Goal: Task Accomplishment & Management: Use online tool/utility

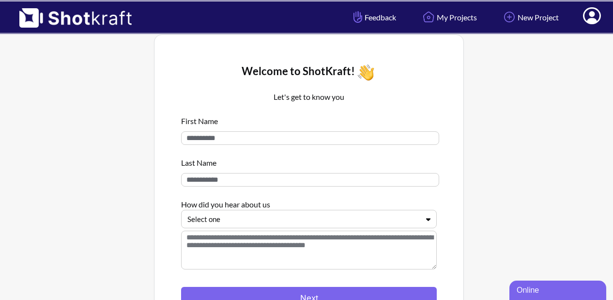
click at [359, 136] on input at bounding box center [310, 138] width 258 height 14
type input "*"
type input "****"
click at [314, 185] on input at bounding box center [310, 180] width 258 height 14
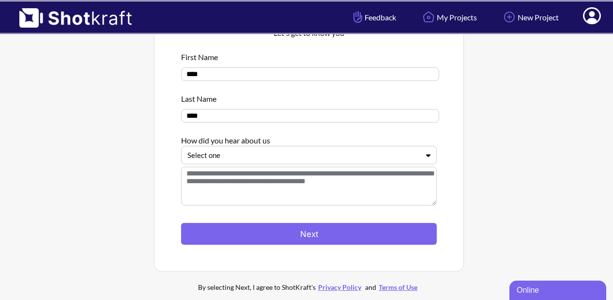
scroll to position [65, 0]
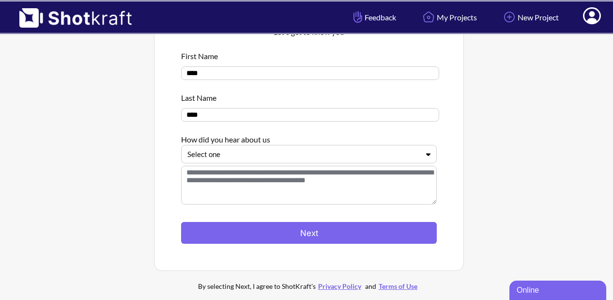
type input "****"
click at [428, 156] on icon at bounding box center [428, 154] width 4 height 3
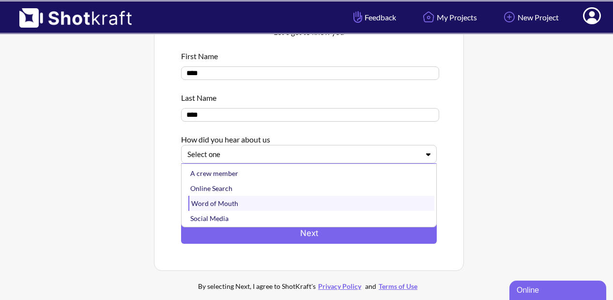
scroll to position [16, 0]
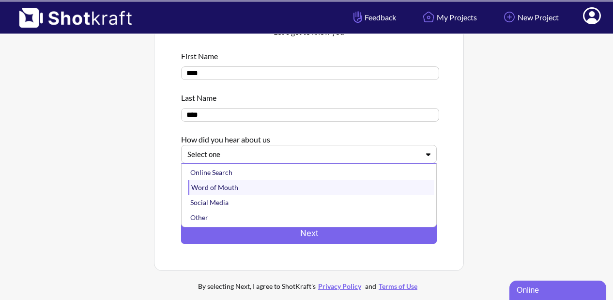
click at [353, 193] on div "Word of Mouth" at bounding box center [311, 187] width 246 height 15
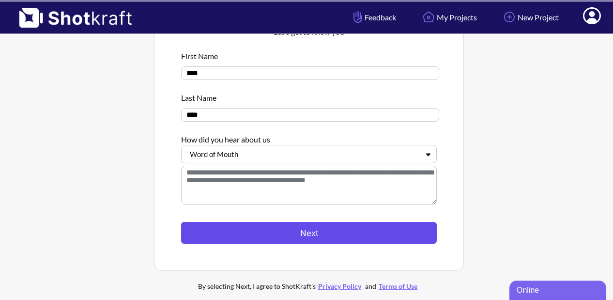
click at [333, 239] on button "Next" at bounding box center [309, 233] width 256 height 22
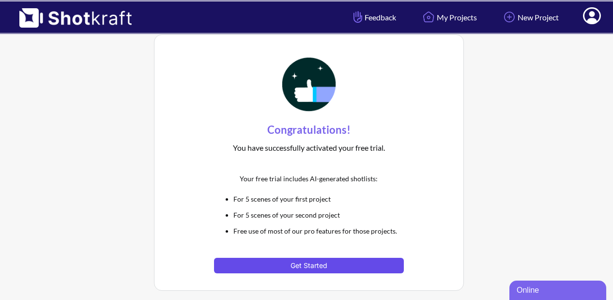
click at [317, 268] on button "Get Started" at bounding box center [308, 265] width 189 height 15
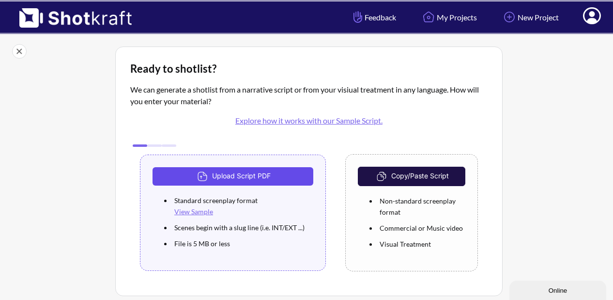
click at [237, 180] on button "Upload Script PDF" at bounding box center [233, 176] width 161 height 18
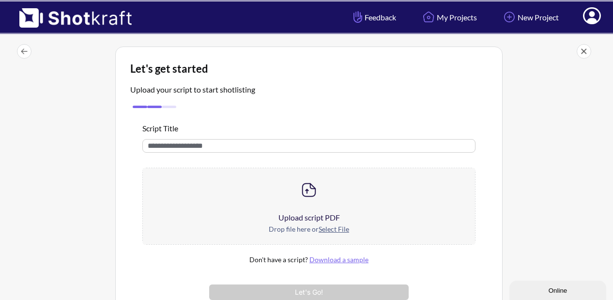
click at [332, 232] on u "Select File" at bounding box center [334, 229] width 31 height 8
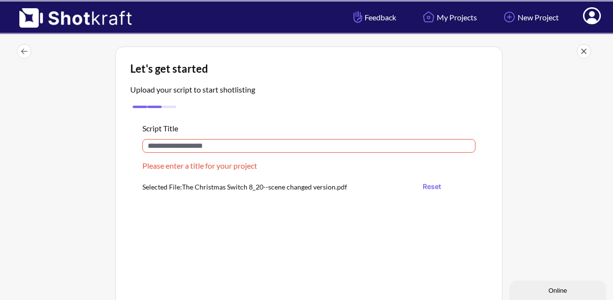
click at [229, 142] on input "text" at bounding box center [308, 146] width 333 height 14
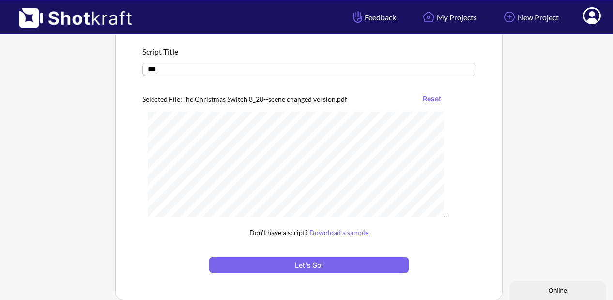
scroll to position [88, 0]
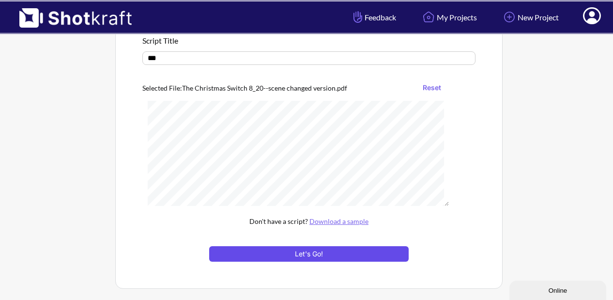
type input "***"
click at [296, 255] on button "Let's Go!" at bounding box center [309, 253] width 200 height 15
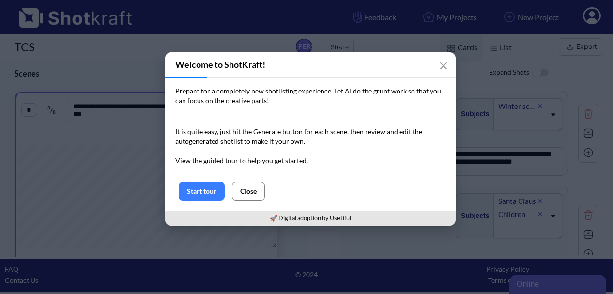
click at [257, 188] on button "Close" at bounding box center [248, 191] width 33 height 19
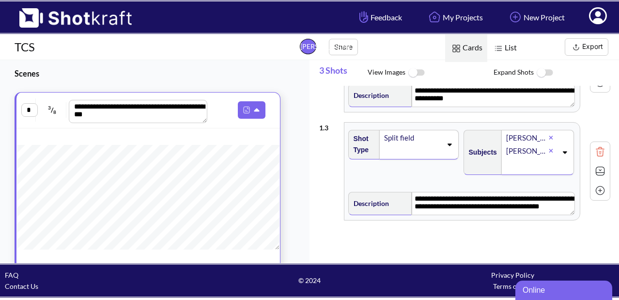
scroll to position [174, 0]
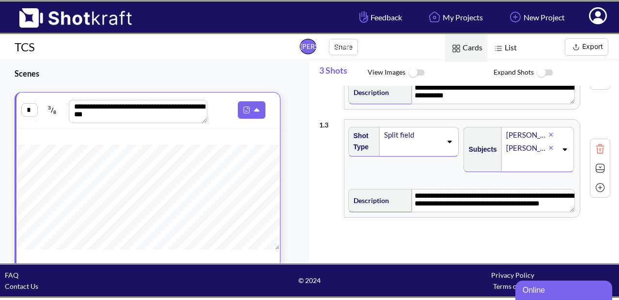
click at [594, 170] on img at bounding box center [600, 168] width 15 height 15
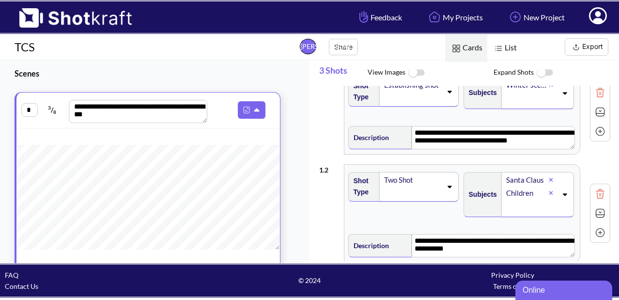
scroll to position [0, 0]
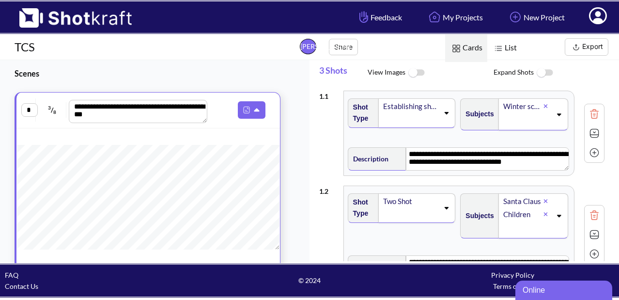
click at [421, 72] on img at bounding box center [416, 72] width 22 height 21
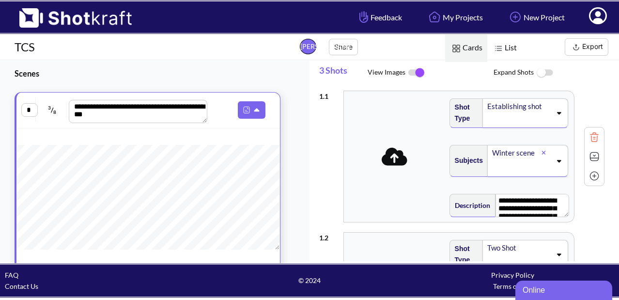
click at [547, 70] on img at bounding box center [545, 72] width 22 height 21
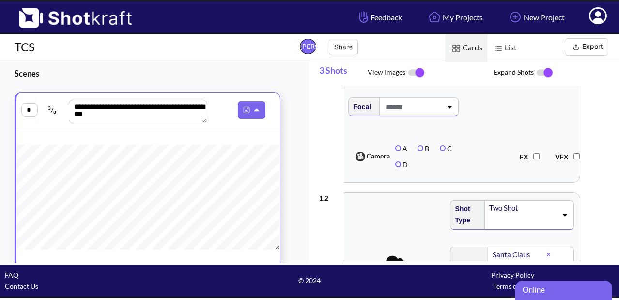
scroll to position [66, 0]
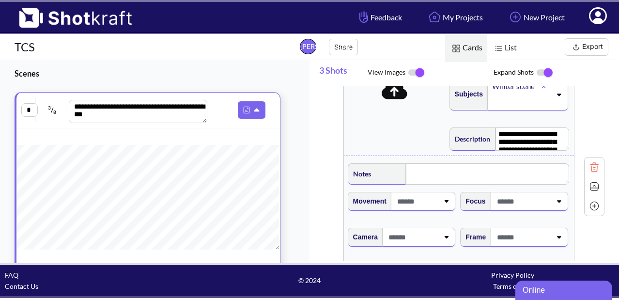
click at [455, 46] on img at bounding box center [456, 48] width 13 height 13
click at [500, 47] on img at bounding box center [498, 48] width 13 height 13
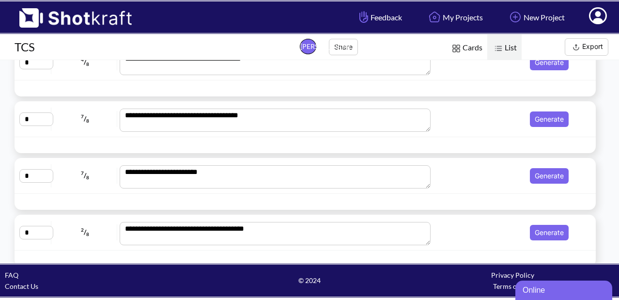
scroll to position [166, 0]
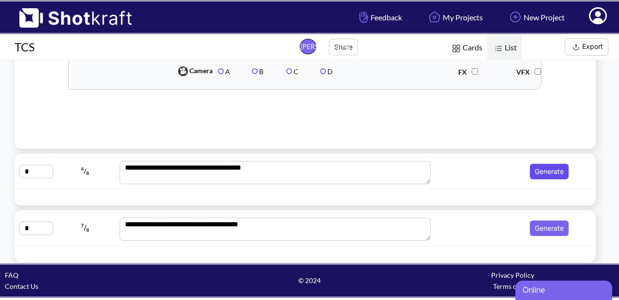
click at [537, 170] on button "Generate" at bounding box center [549, 171] width 39 height 15
click at [541, 172] on span "Ready" at bounding box center [554, 170] width 28 height 11
click at [576, 170] on icon at bounding box center [579, 171] width 9 height 9
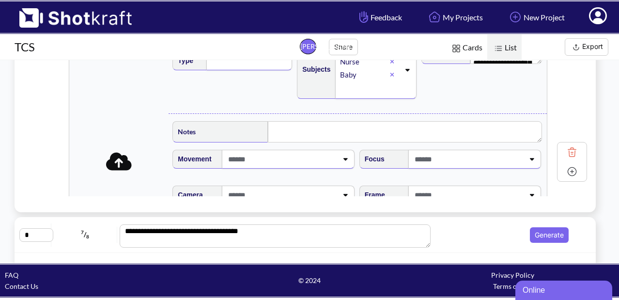
scroll to position [0, 0]
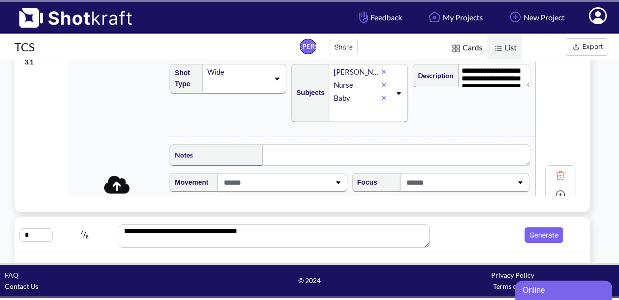
click at [580, 47] on img at bounding box center [576, 47] width 12 height 12
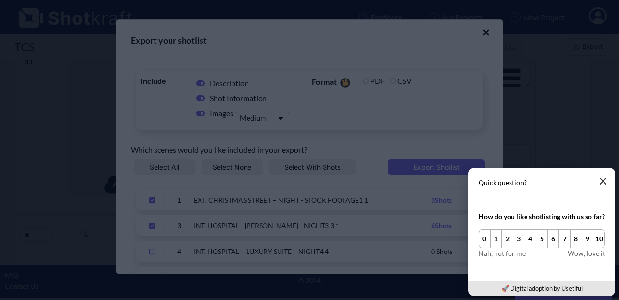
click at [602, 180] on icon "button" at bounding box center [603, 181] width 6 height 6
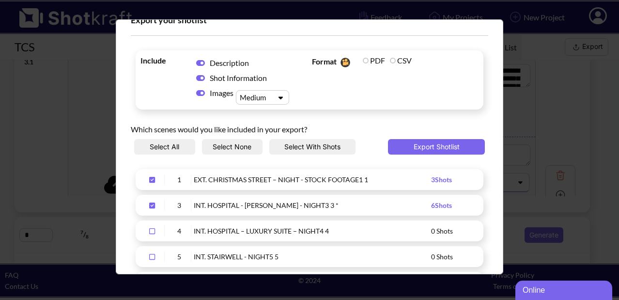
scroll to position [15, 0]
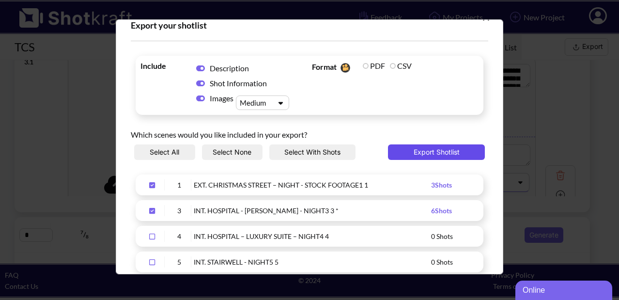
click at [411, 149] on button "Export Shotlist" at bounding box center [436, 151] width 97 height 15
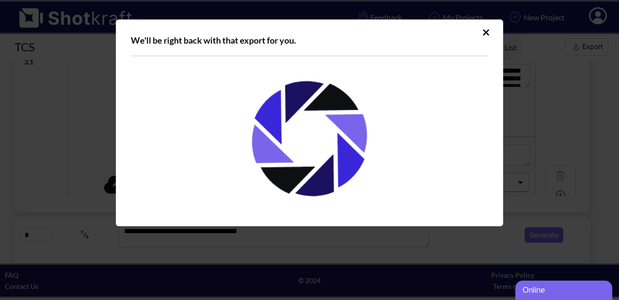
scroll to position [0, 0]
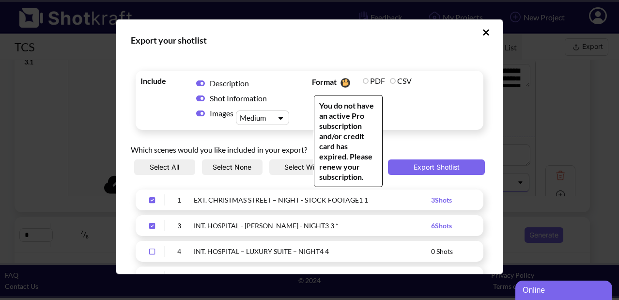
click at [364, 82] on label "PDF" at bounding box center [374, 80] width 22 height 9
click at [390, 81] on label "CSV" at bounding box center [401, 80] width 22 height 9
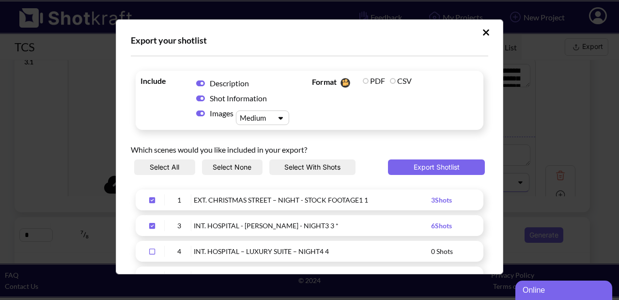
click at [365, 128] on div "Include Description Shot Information Images Medium Format You do not have an ac…" at bounding box center [310, 100] width 348 height 59
click at [279, 119] on icon "Upload Script" at bounding box center [281, 117] width 14 height 7
click at [483, 31] on icon "Upload Script" at bounding box center [486, 32] width 6 height 6
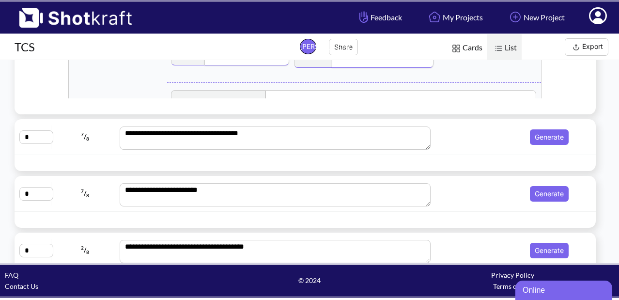
scroll to position [276, 0]
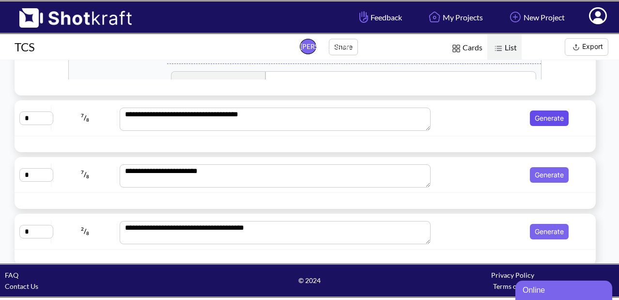
click at [556, 120] on button "Generate" at bounding box center [549, 117] width 39 height 15
click at [539, 175] on button "Generate" at bounding box center [549, 174] width 39 height 15
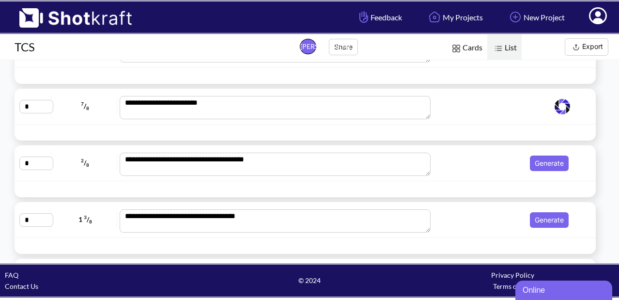
scroll to position [347, 0]
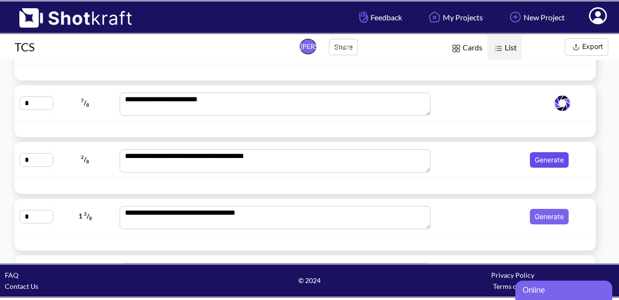
click at [540, 161] on button "Generate" at bounding box center [549, 159] width 39 height 15
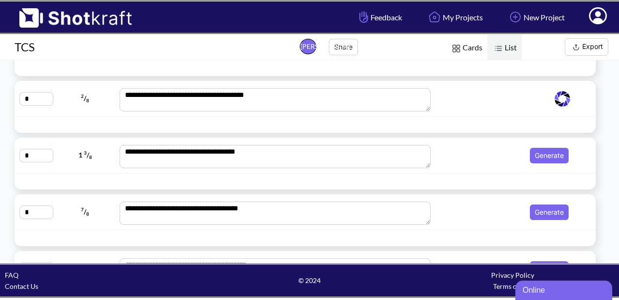
scroll to position [409, 0]
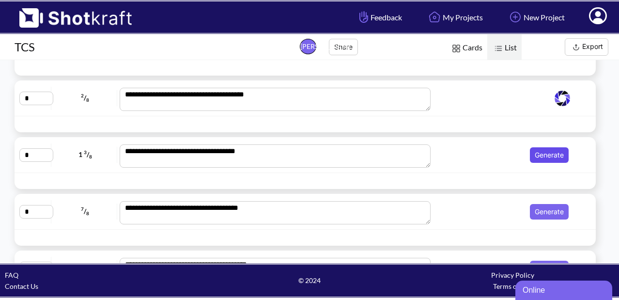
click at [541, 153] on button "Generate" at bounding box center [549, 154] width 39 height 15
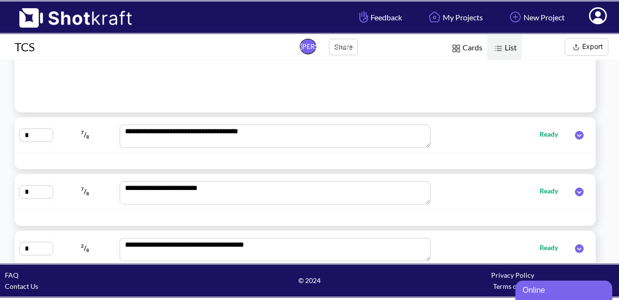
scroll to position [259, 0]
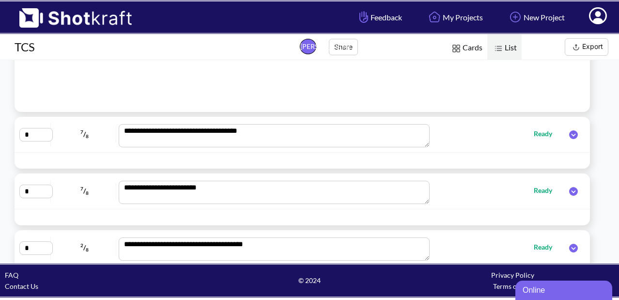
click at [572, 133] on icon at bounding box center [573, 134] width 9 height 9
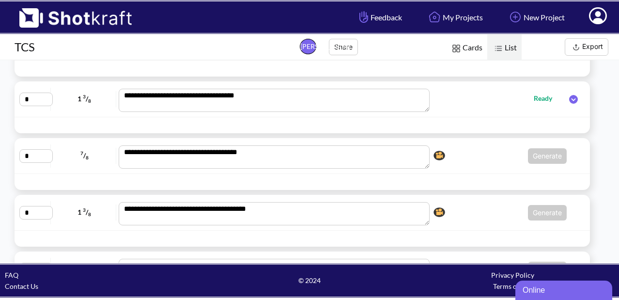
scroll to position [453, 0]
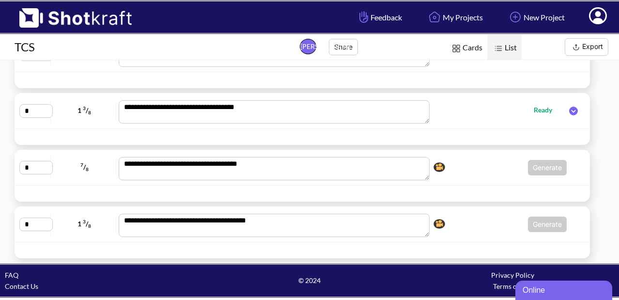
click at [572, 111] on icon at bounding box center [573, 111] width 18 height 9
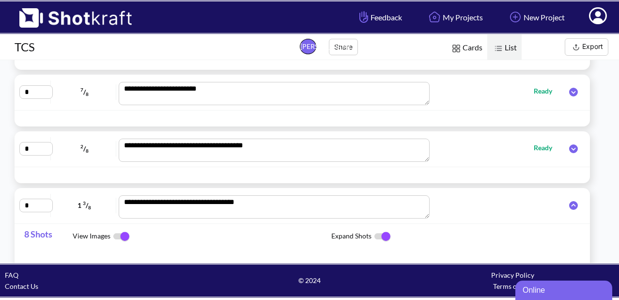
scroll to position [150, 0]
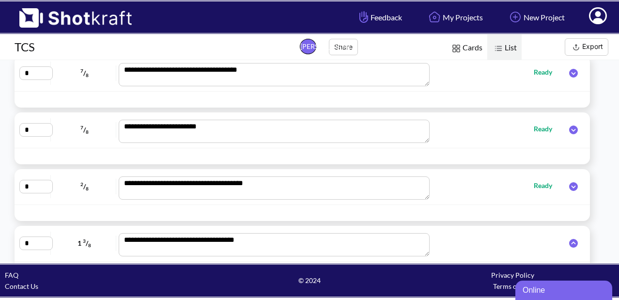
click at [572, 185] on icon at bounding box center [573, 186] width 9 height 9
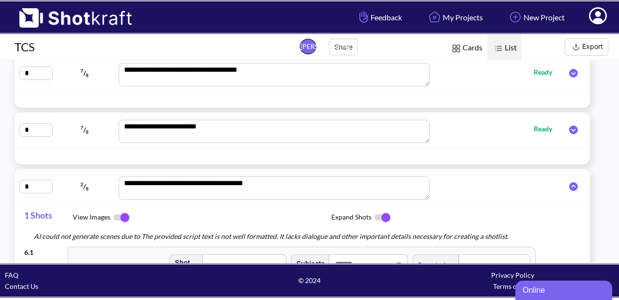
click at [571, 130] on icon at bounding box center [573, 129] width 9 height 9
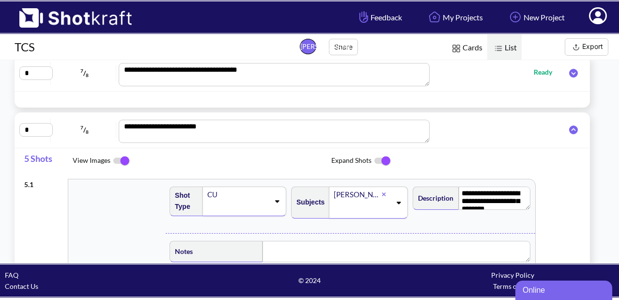
click at [573, 71] on icon at bounding box center [573, 73] width 9 height 9
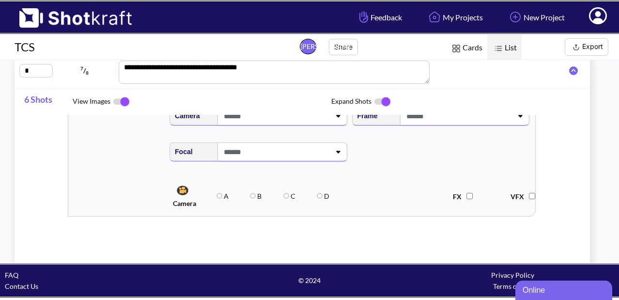
scroll to position [0, 0]
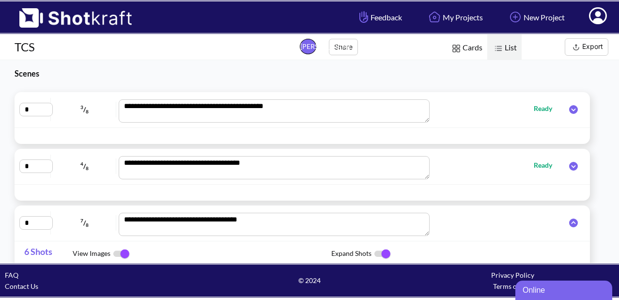
click at [574, 110] on icon at bounding box center [573, 109] width 9 height 9
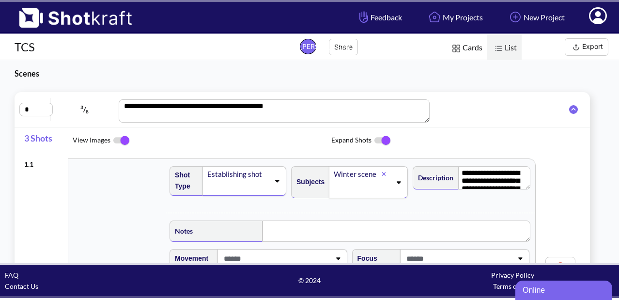
click at [502, 46] on img at bounding box center [498, 48] width 13 height 13
click at [465, 46] on span "Cards" at bounding box center [466, 48] width 42 height 28
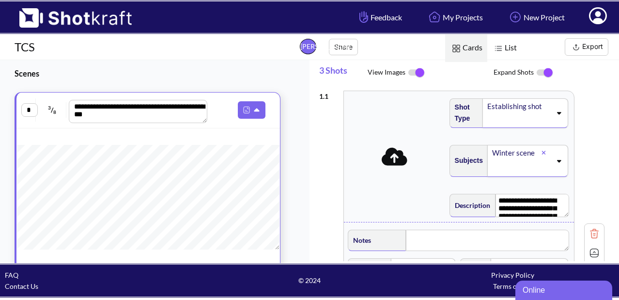
click at [578, 50] on img at bounding box center [576, 47] width 12 height 12
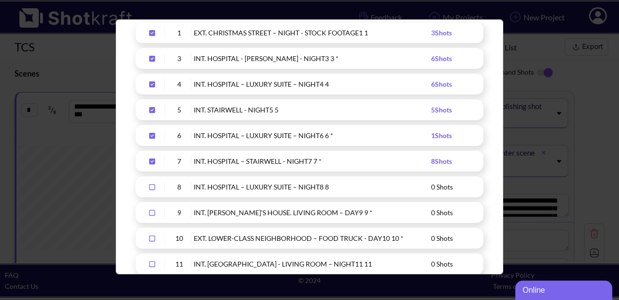
scroll to position [122, 0]
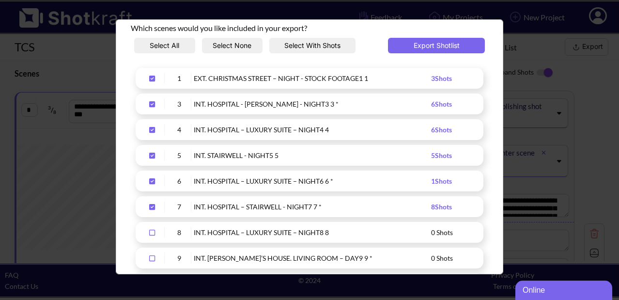
click at [152, 207] on icon "Upload Script" at bounding box center [152, 207] width 6 height 6
click at [153, 182] on icon "Upload Script" at bounding box center [152, 181] width 6 height 6
click at [152, 156] on icon "Upload Script" at bounding box center [152, 156] width 6 height 6
click at [152, 130] on icon "Upload Script" at bounding box center [152, 130] width 6 height 6
click at [153, 104] on icon "Upload Script" at bounding box center [152, 104] width 6 height 6
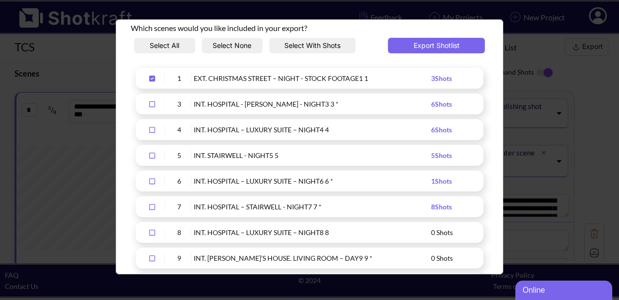
click at [153, 79] on icon "Upload Script" at bounding box center [152, 79] width 6 height 6
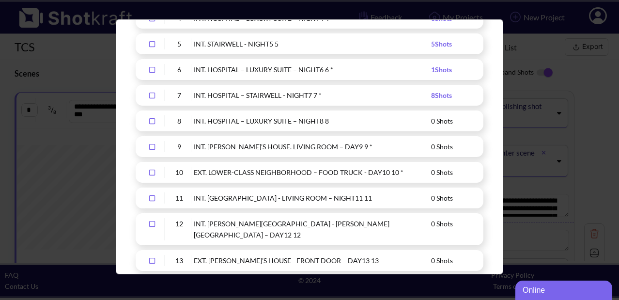
scroll to position [235, 0]
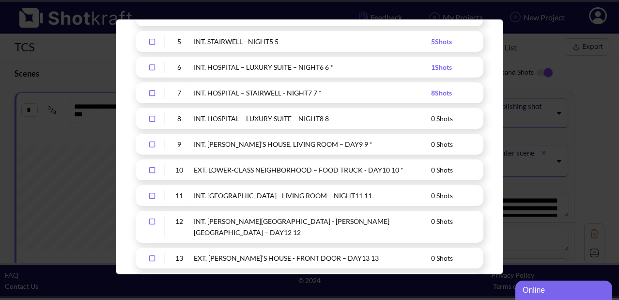
click at [153, 119] on icon "Upload Script" at bounding box center [151, 118] width 15 height 7
click at [153, 119] on icon "Upload Script" at bounding box center [152, 119] width 6 height 6
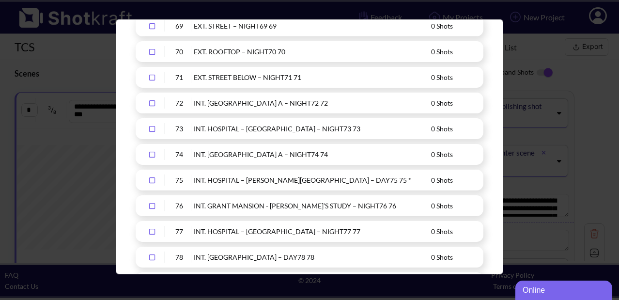
scroll to position [2065, 0]
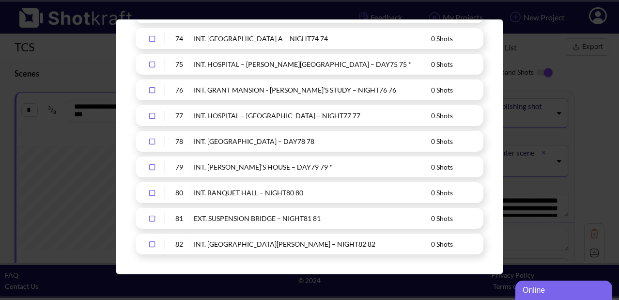
click at [154, 215] on icon "Upload Script" at bounding box center [151, 218] width 15 height 7
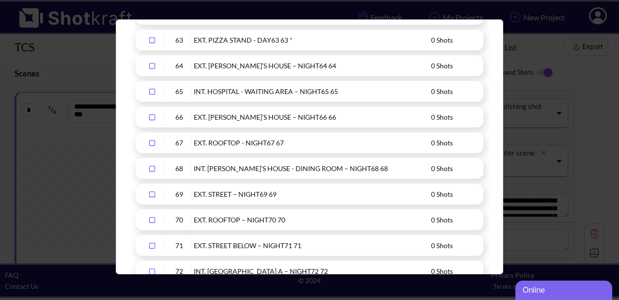
scroll to position [1779, 0]
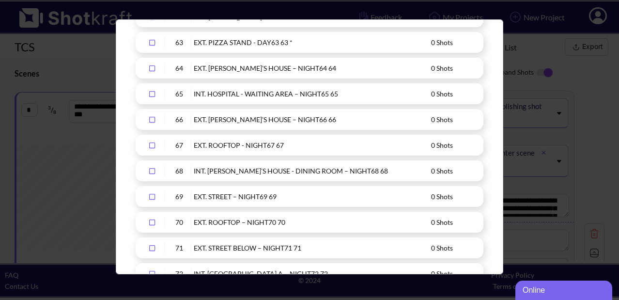
click at [152, 142] on icon "Upload Script" at bounding box center [151, 145] width 15 height 7
click at [153, 219] on icon "Upload Script" at bounding box center [151, 222] width 15 height 7
click at [151, 245] on icon "Upload Script" at bounding box center [151, 248] width 15 height 7
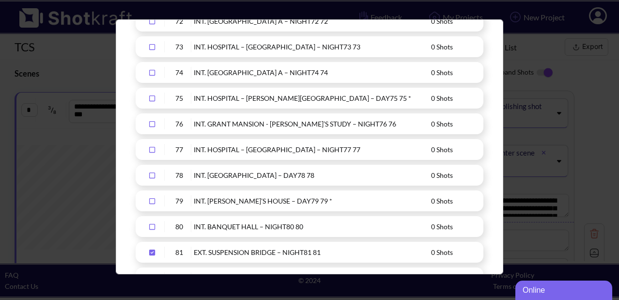
scroll to position [2054, 0]
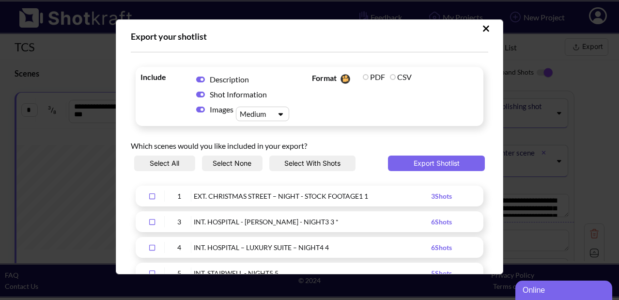
scroll to position [5, 0]
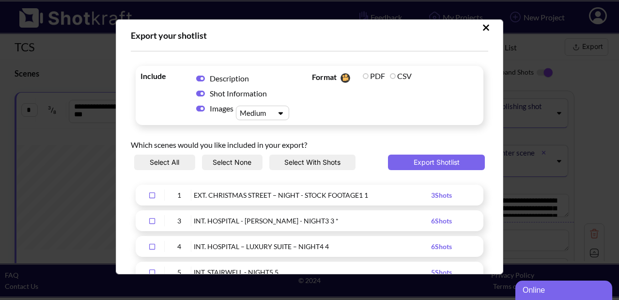
click at [483, 26] on icon "Upload Script" at bounding box center [486, 27] width 6 height 6
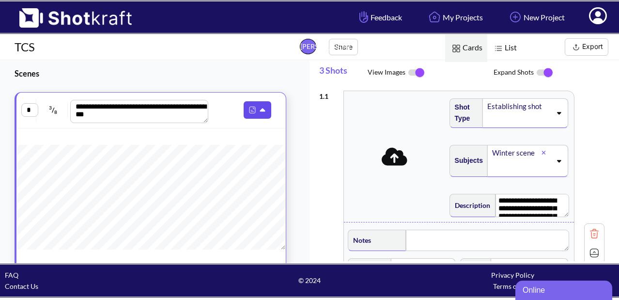
click at [259, 112] on icon at bounding box center [264, 110] width 10 height 9
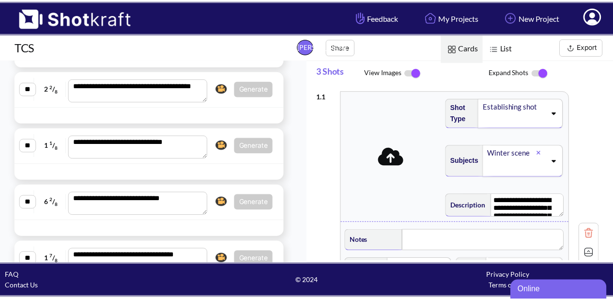
scroll to position [4420, 0]
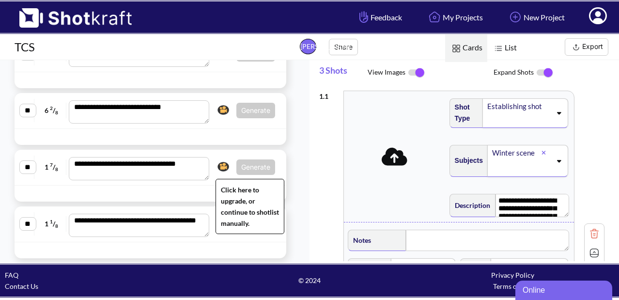
click at [216, 164] on img at bounding box center [223, 166] width 16 height 15
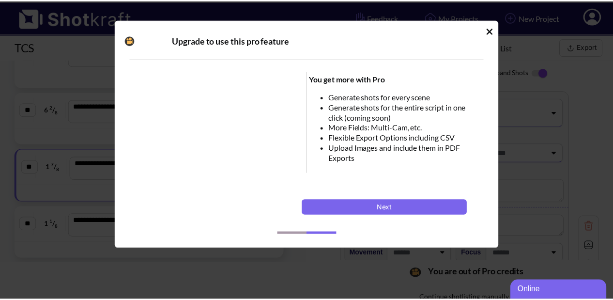
scroll to position [4418, 0]
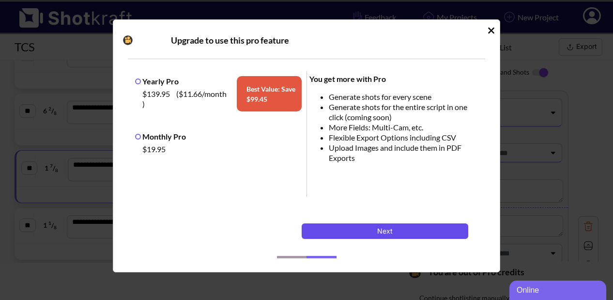
click at [389, 229] on button "Next" at bounding box center [385, 230] width 167 height 15
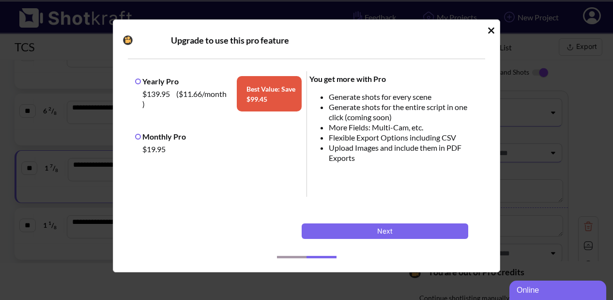
click at [139, 135] on label "Monthly Pro" at bounding box center [160, 136] width 51 height 9
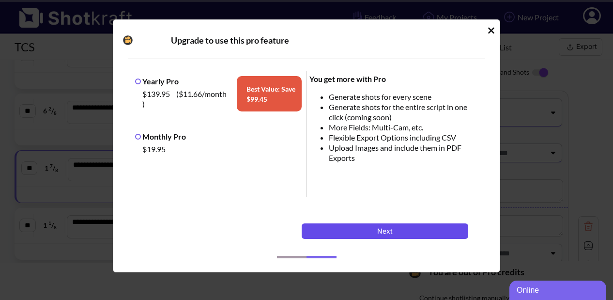
click at [363, 231] on button "Next" at bounding box center [385, 230] width 167 height 15
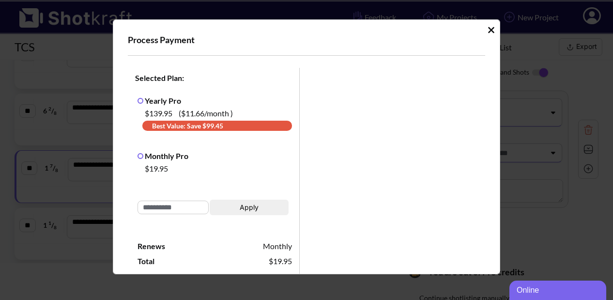
scroll to position [0, 0]
click at [488, 31] on icon "Idle Modal" at bounding box center [491, 30] width 6 height 6
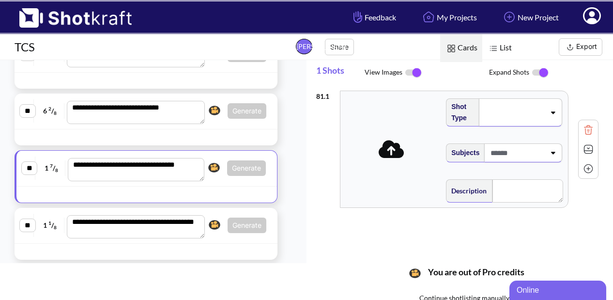
click at [577, 49] on button "Export" at bounding box center [581, 46] width 44 height 17
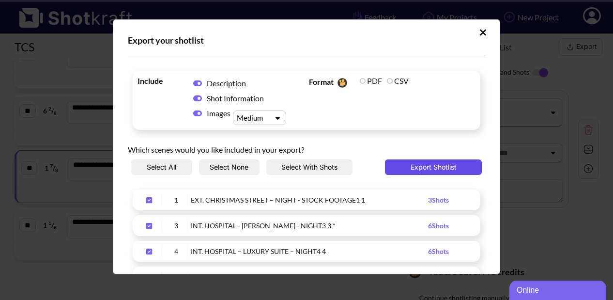
click at [427, 166] on button "Export Shotlist" at bounding box center [433, 166] width 97 height 15
